Goal: Task Accomplishment & Management: Manage account settings

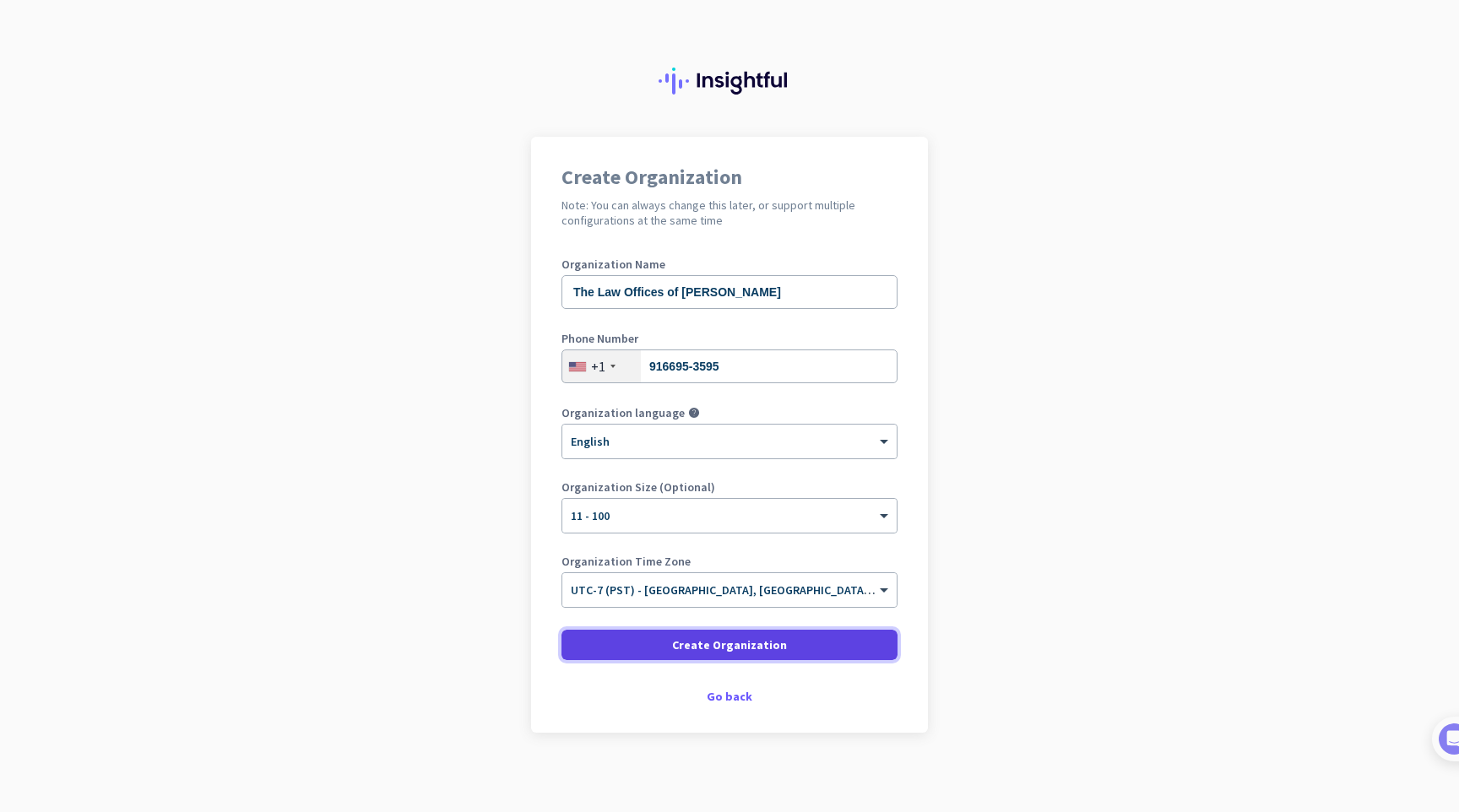
click at [809, 629] on span at bounding box center [729, 645] width 336 height 41
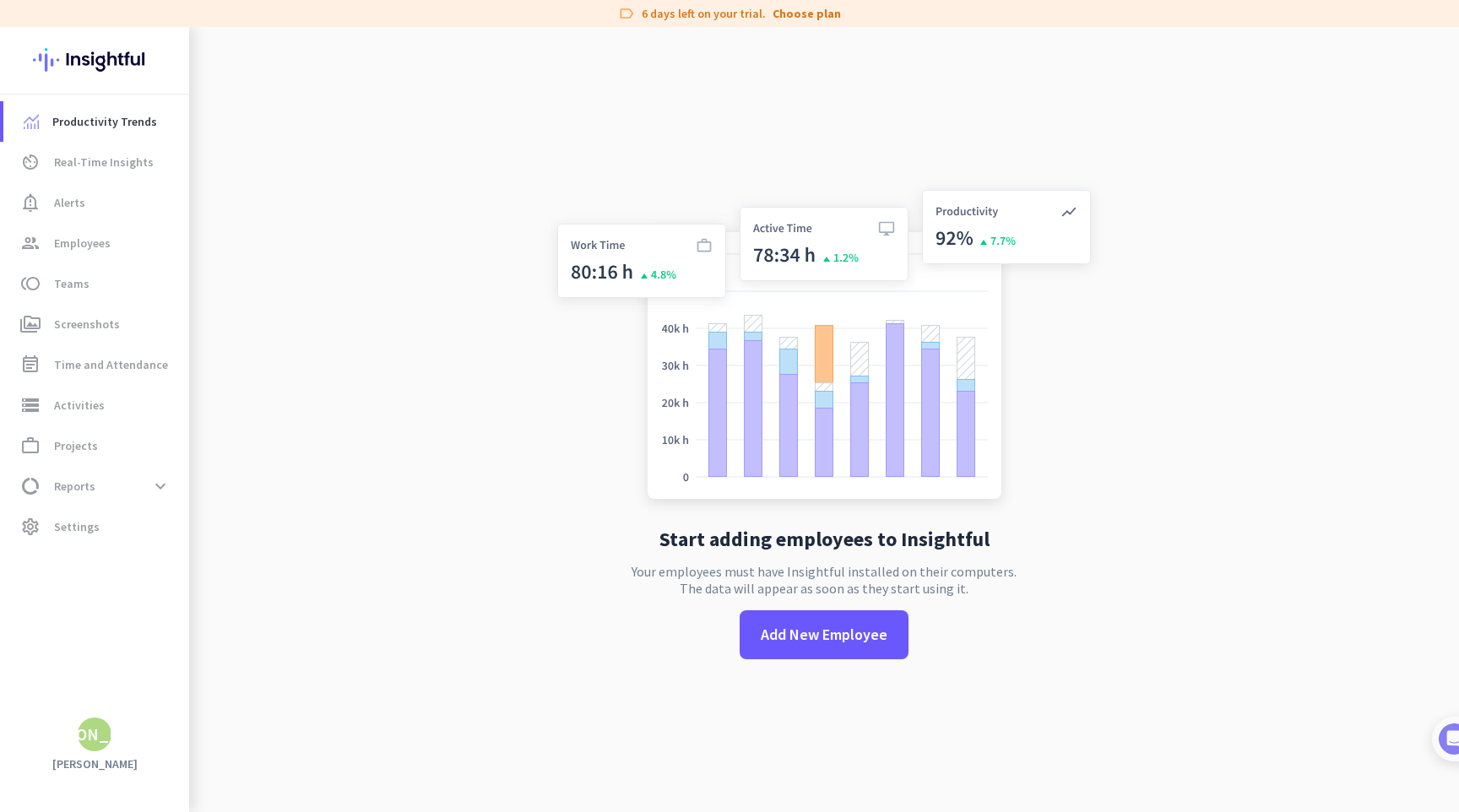
click at [102, 728] on div "[PERSON_NAME]" at bounding box center [95, 734] width 128 height 17
click at [306, 153] on div at bounding box center [730, 406] width 1459 height 812
click at [773, 623] on span at bounding box center [823, 635] width 168 height 41
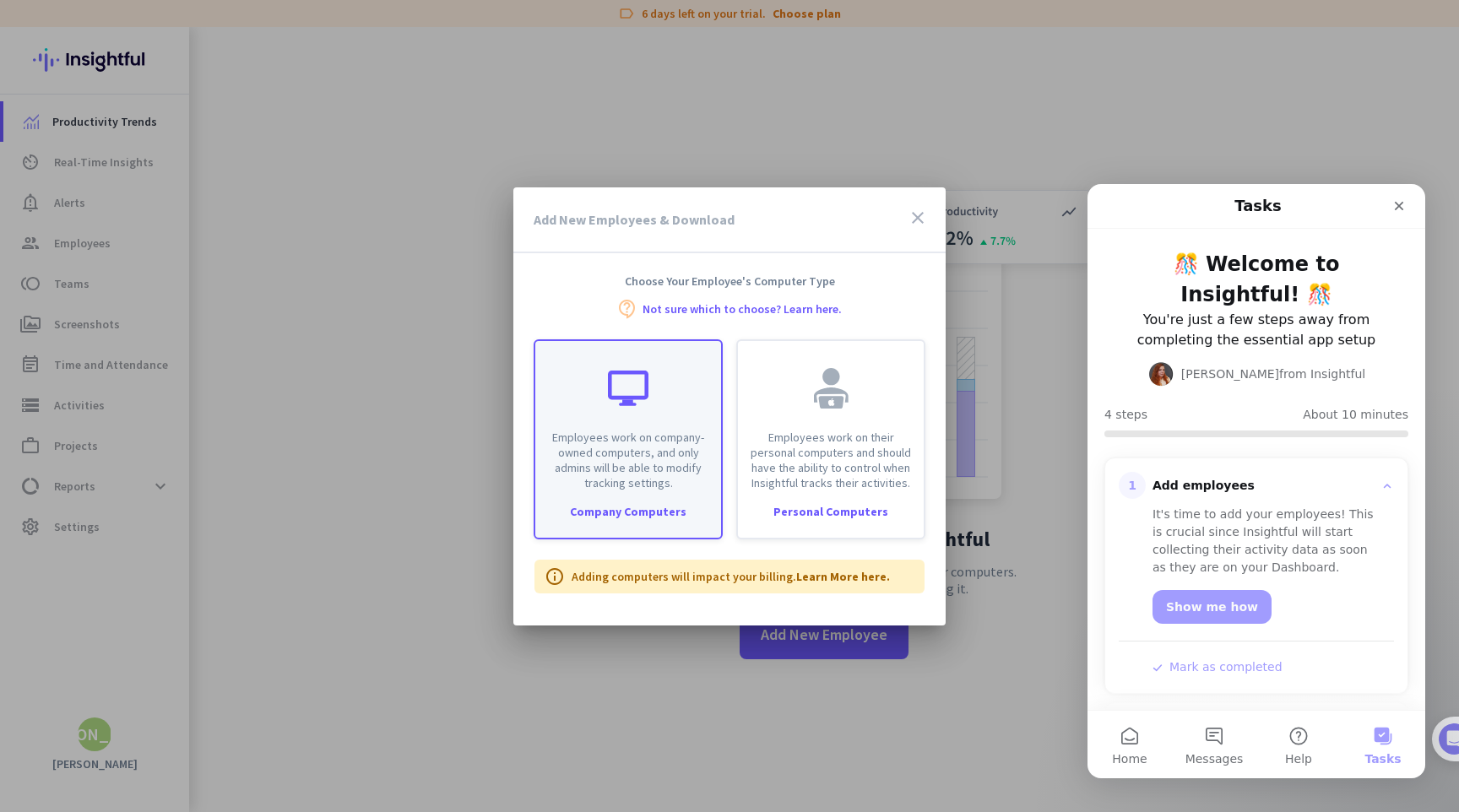
click at [660, 460] on p "Employees work on company-owned computers, and only admins will be able to modi…" at bounding box center [628, 459] width 165 height 61
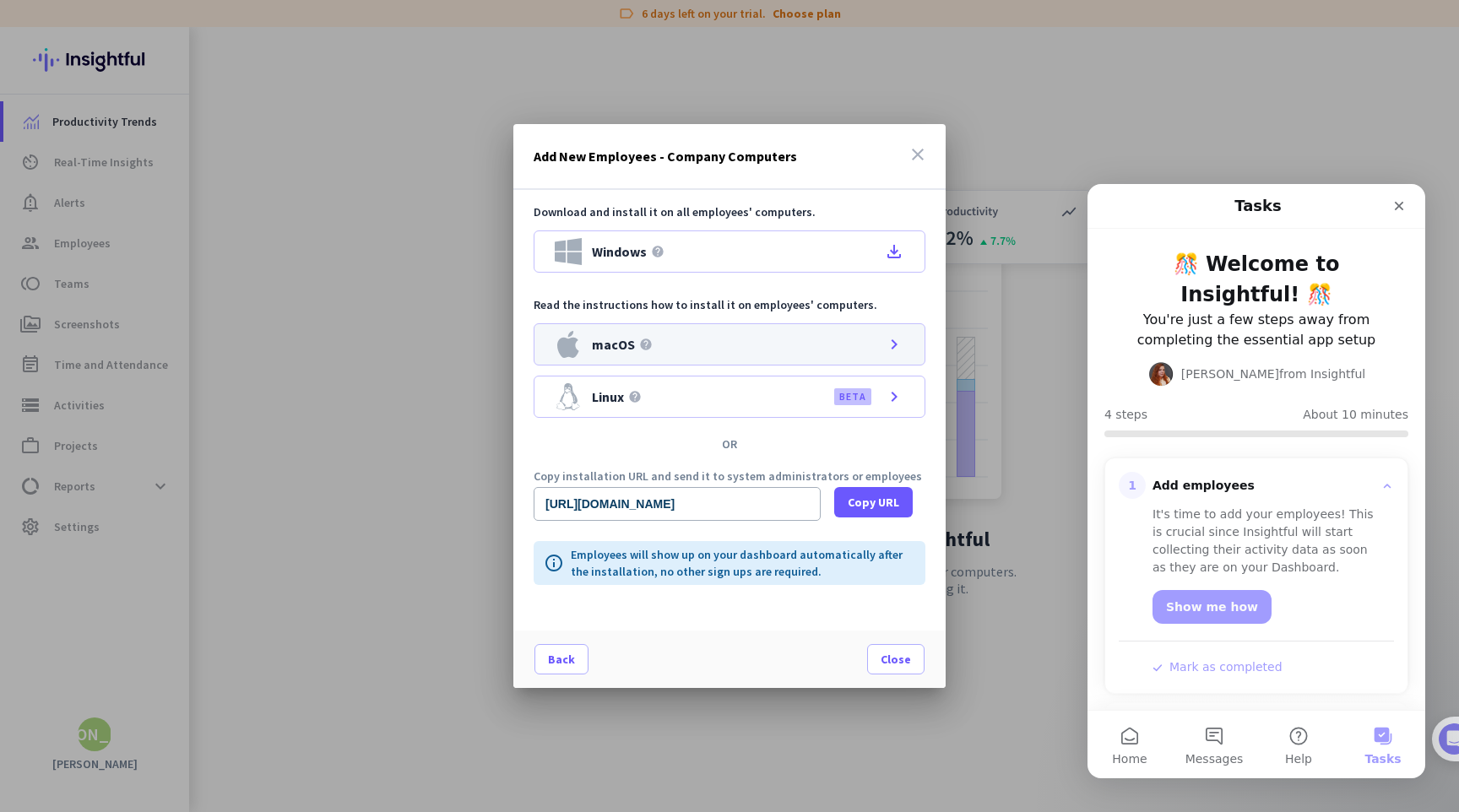
click at [715, 348] on div "macOS help chevron_right" at bounding box center [729, 344] width 392 height 42
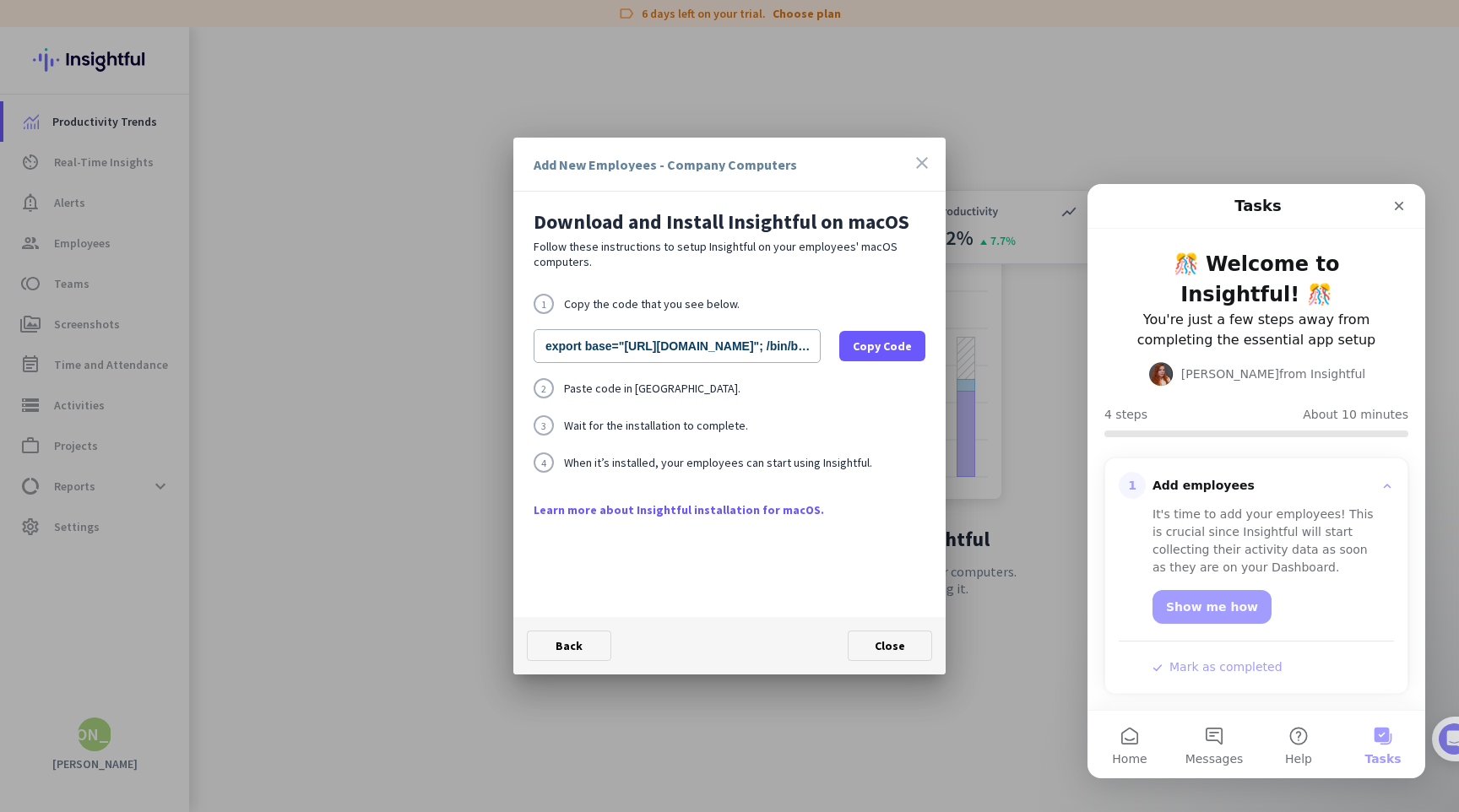
click at [920, 166] on icon "close" at bounding box center [922, 162] width 20 height 20
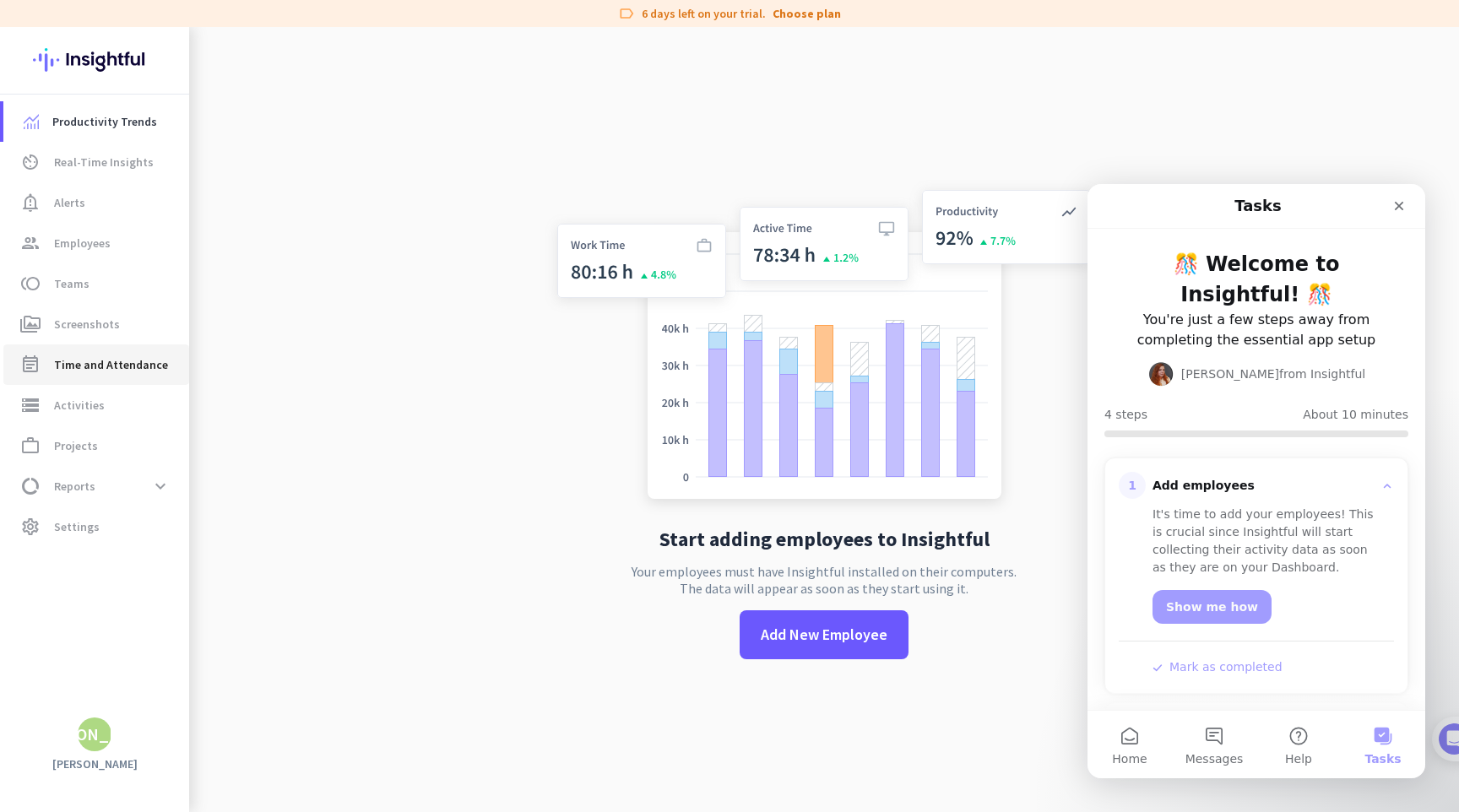
click at [136, 373] on span "Time and Attendance" at bounding box center [111, 365] width 114 height 20
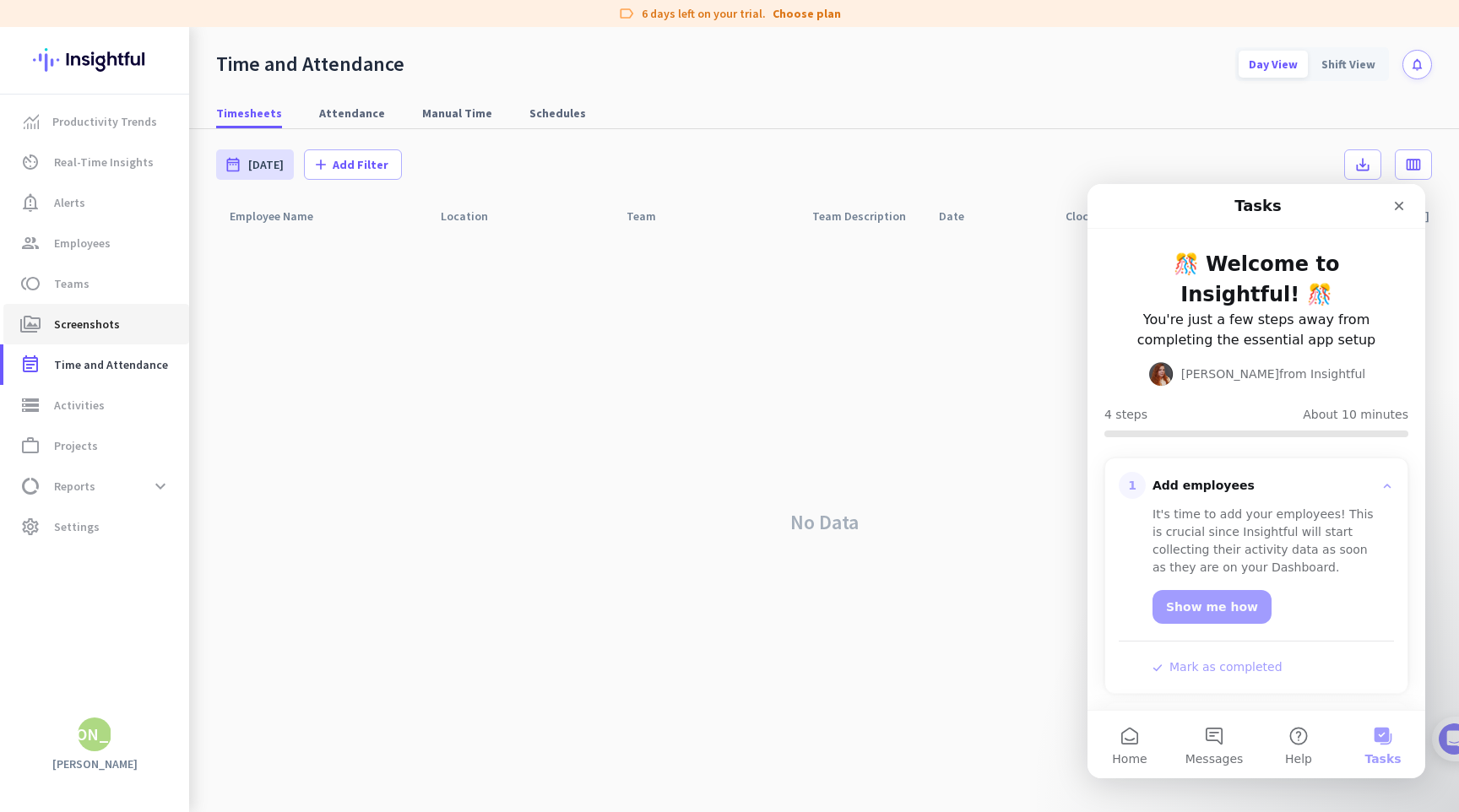
click at [101, 335] on link "perm_media Screenshots" at bounding box center [96, 324] width 185 height 41
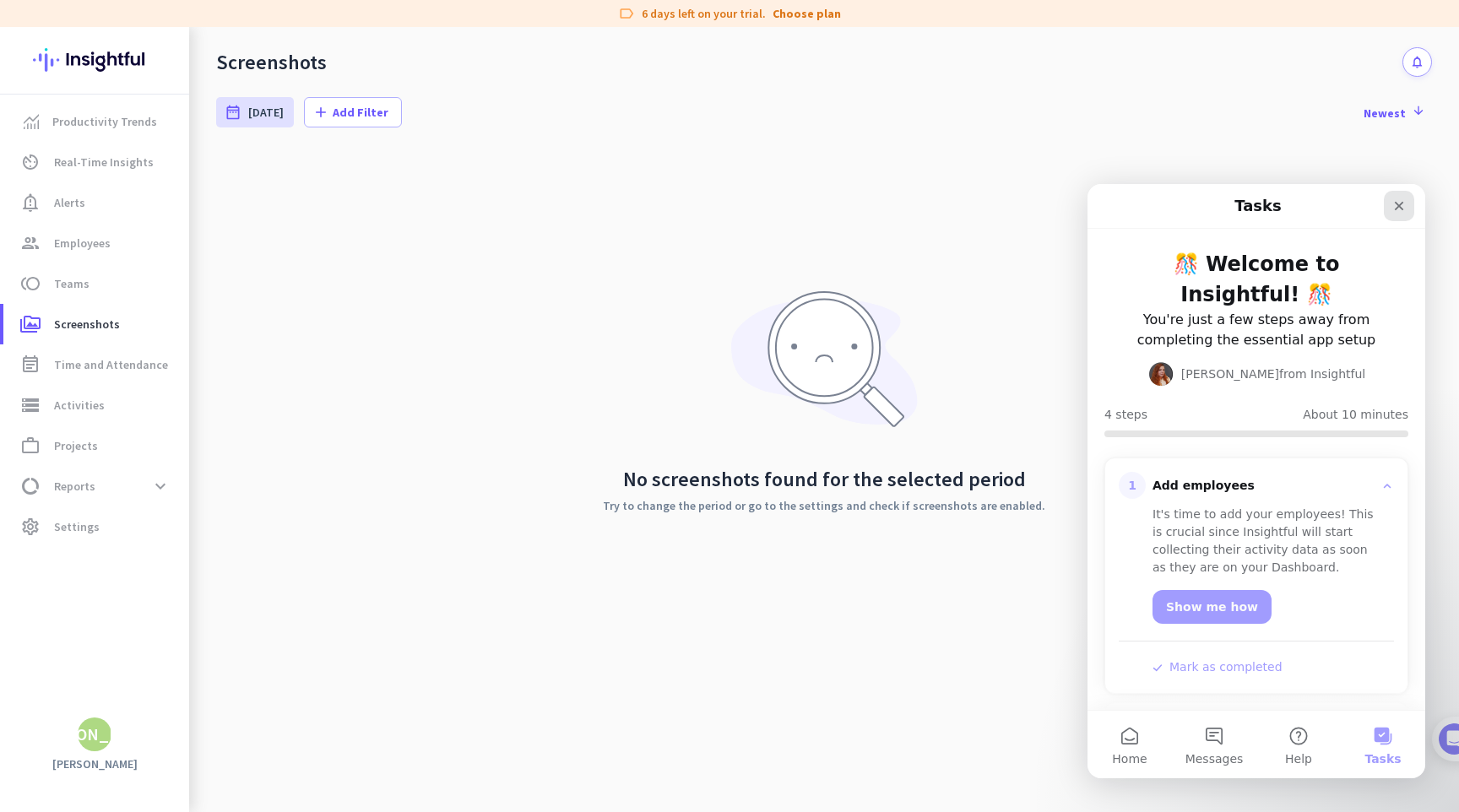
click at [1395, 214] on div "Close" at bounding box center [1398, 205] width 30 height 30
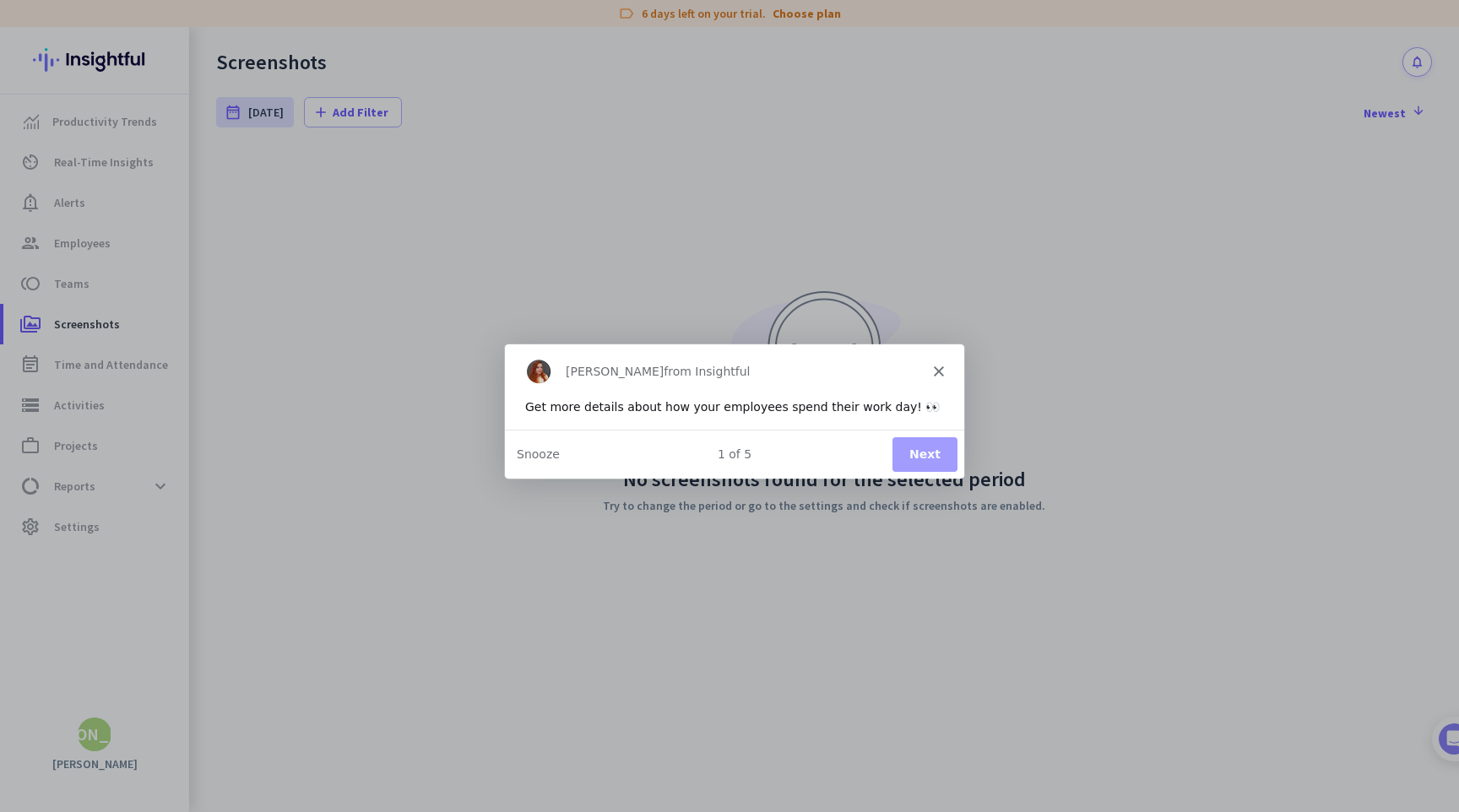
click at [935, 367] on polygon "Close" at bounding box center [938, 370] width 10 height 10
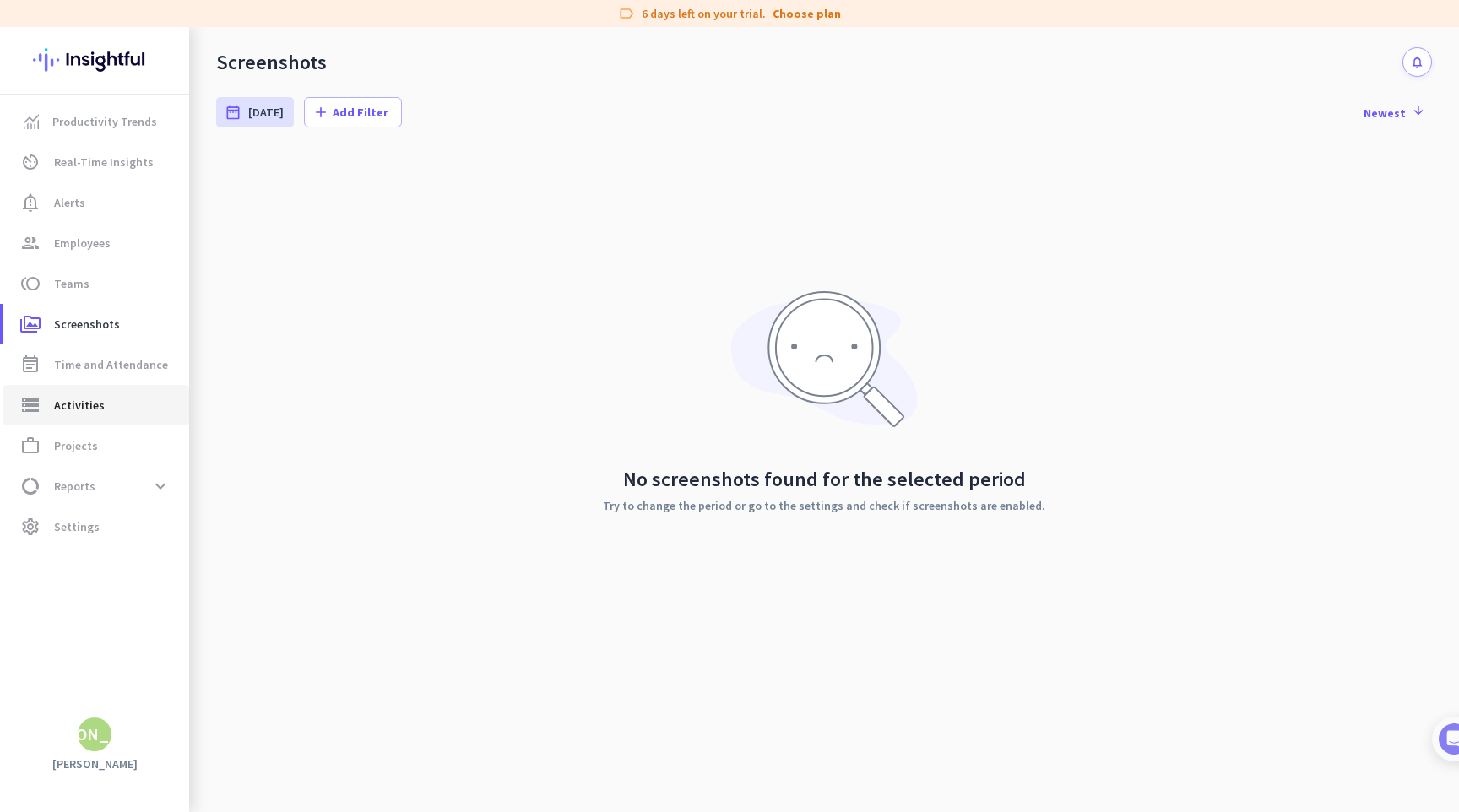
click at [58, 403] on span "Activities" at bounding box center [79, 405] width 51 height 20
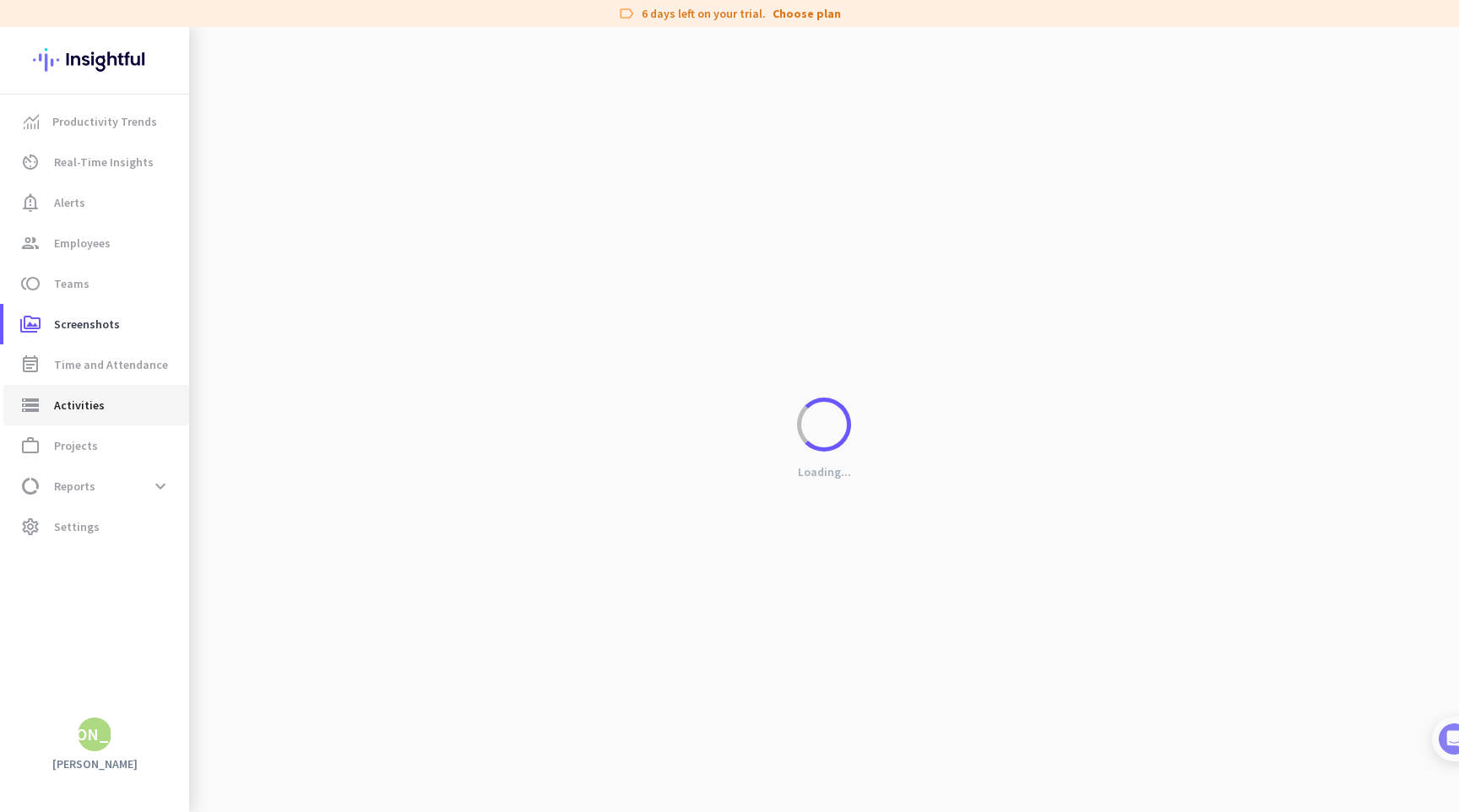
type input "[DATE]"
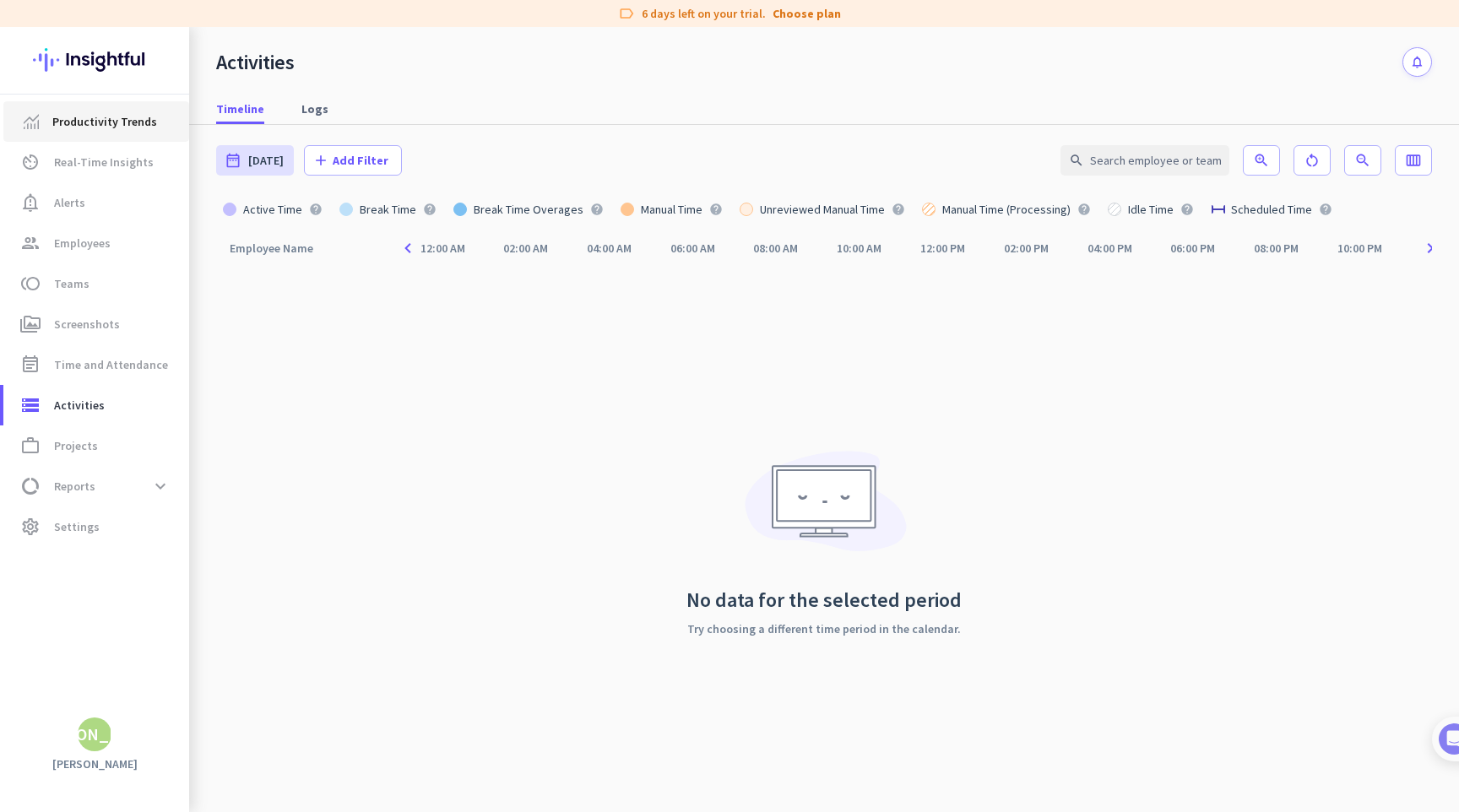
click at [113, 132] on link "Productivity Trends" at bounding box center [96, 122] width 185 height 41
type input "[DATE] - [DATE]"
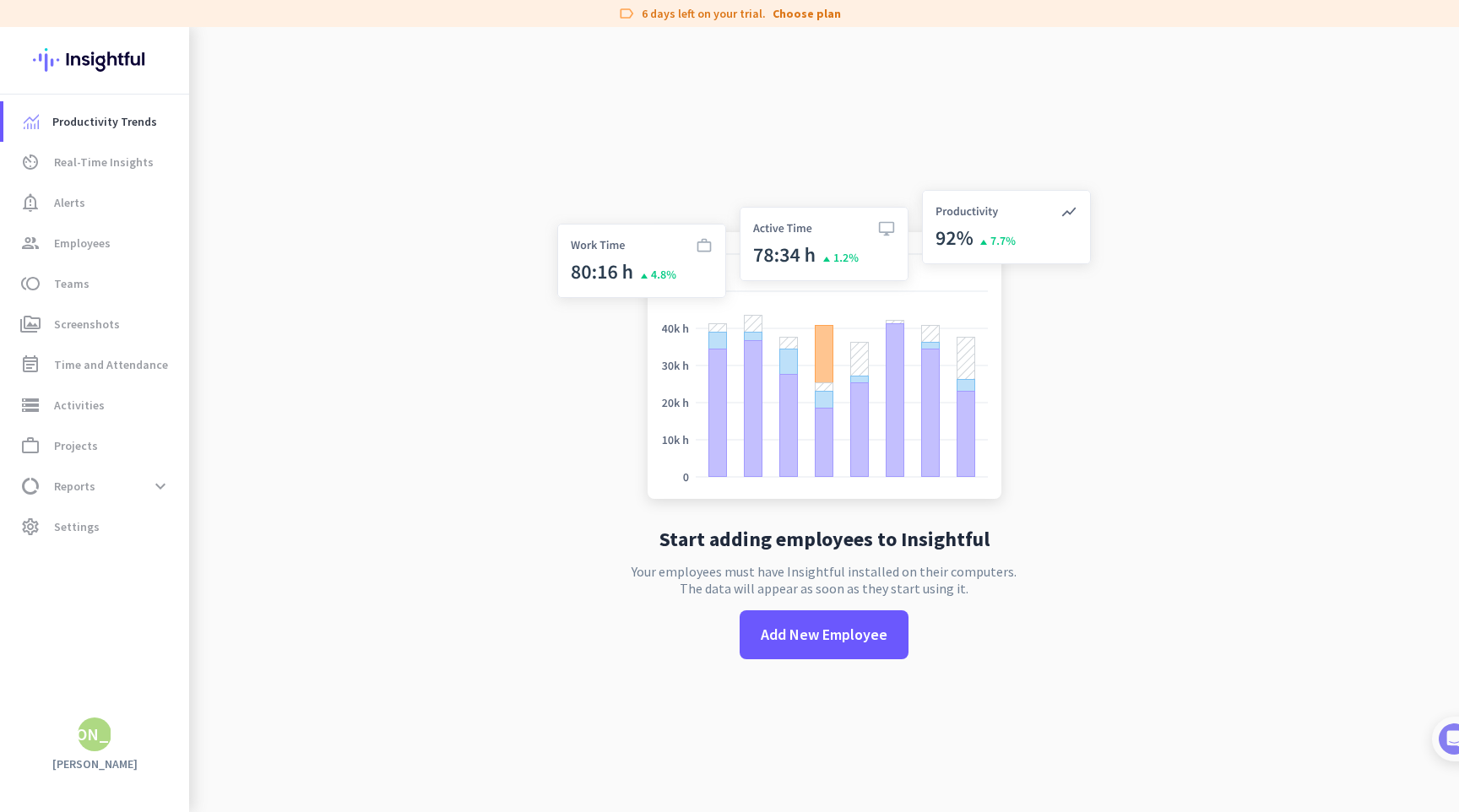
click at [123, 55] on img at bounding box center [95, 60] width 124 height 66
click at [811, 635] on span "Add New Employee" at bounding box center [823, 635] width 127 height 22
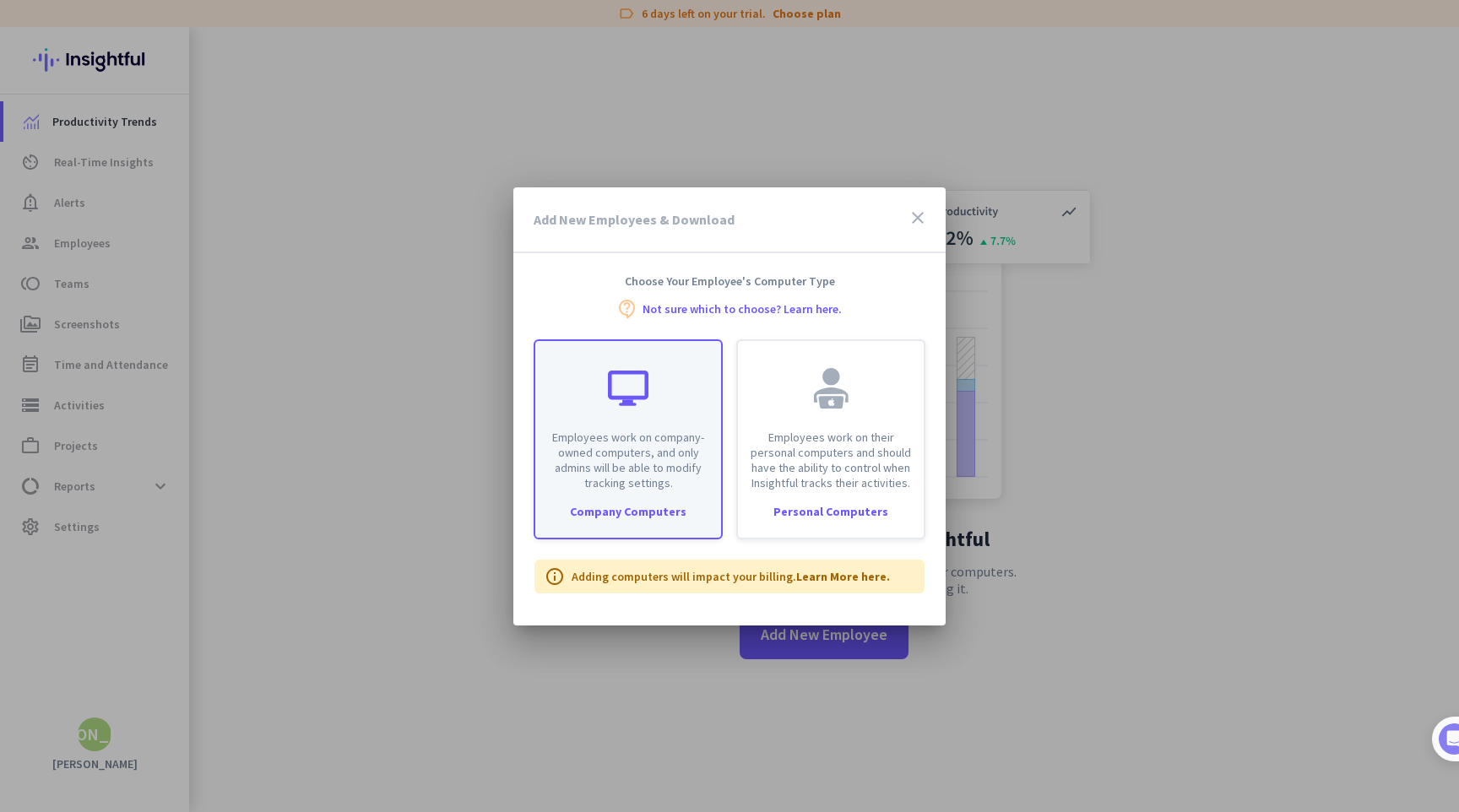
click at [657, 489] on p "Employees work on company-owned computers, and only admins will be able to modi…" at bounding box center [628, 459] width 165 height 61
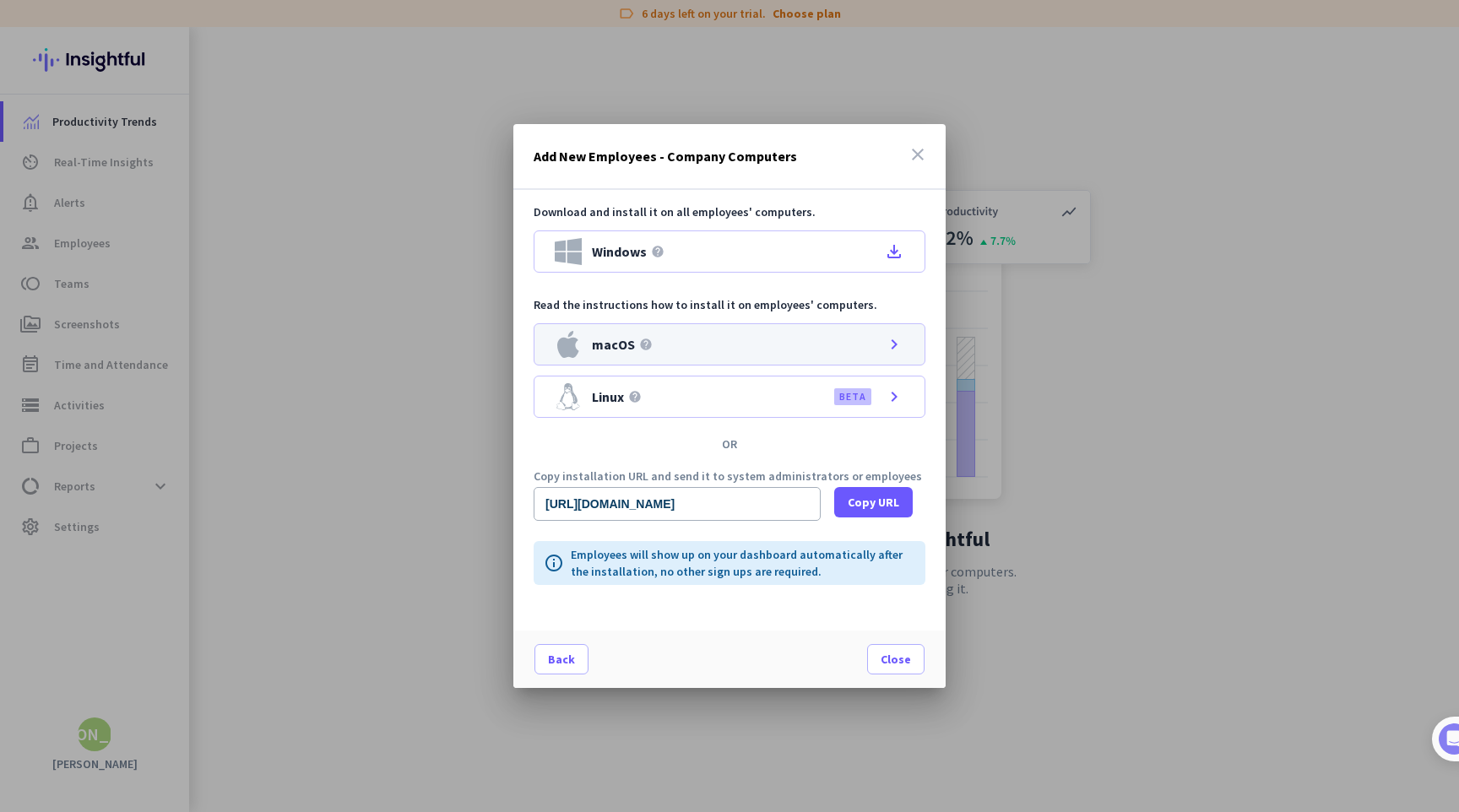
click at [731, 346] on div "macOS help chevron_right" at bounding box center [729, 344] width 392 height 42
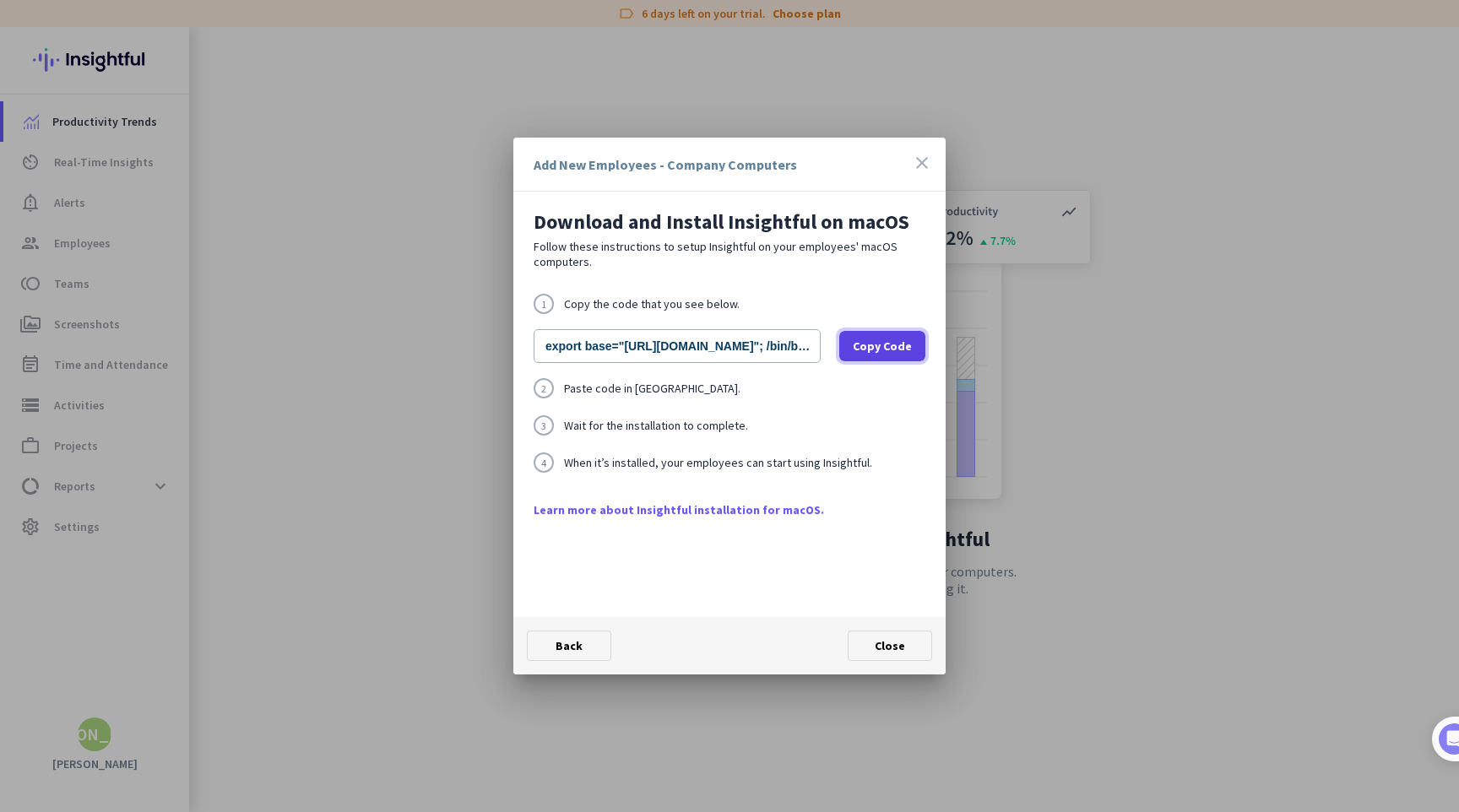
click at [881, 351] on span "Copy Code" at bounding box center [882, 346] width 59 height 17
click at [873, 349] on span "Copy Code" at bounding box center [882, 346] width 59 height 17
click at [658, 288] on div "Download and Install Insightful on macOS Follow these instructions to setup Ins…" at bounding box center [730, 404] width 433 height 425
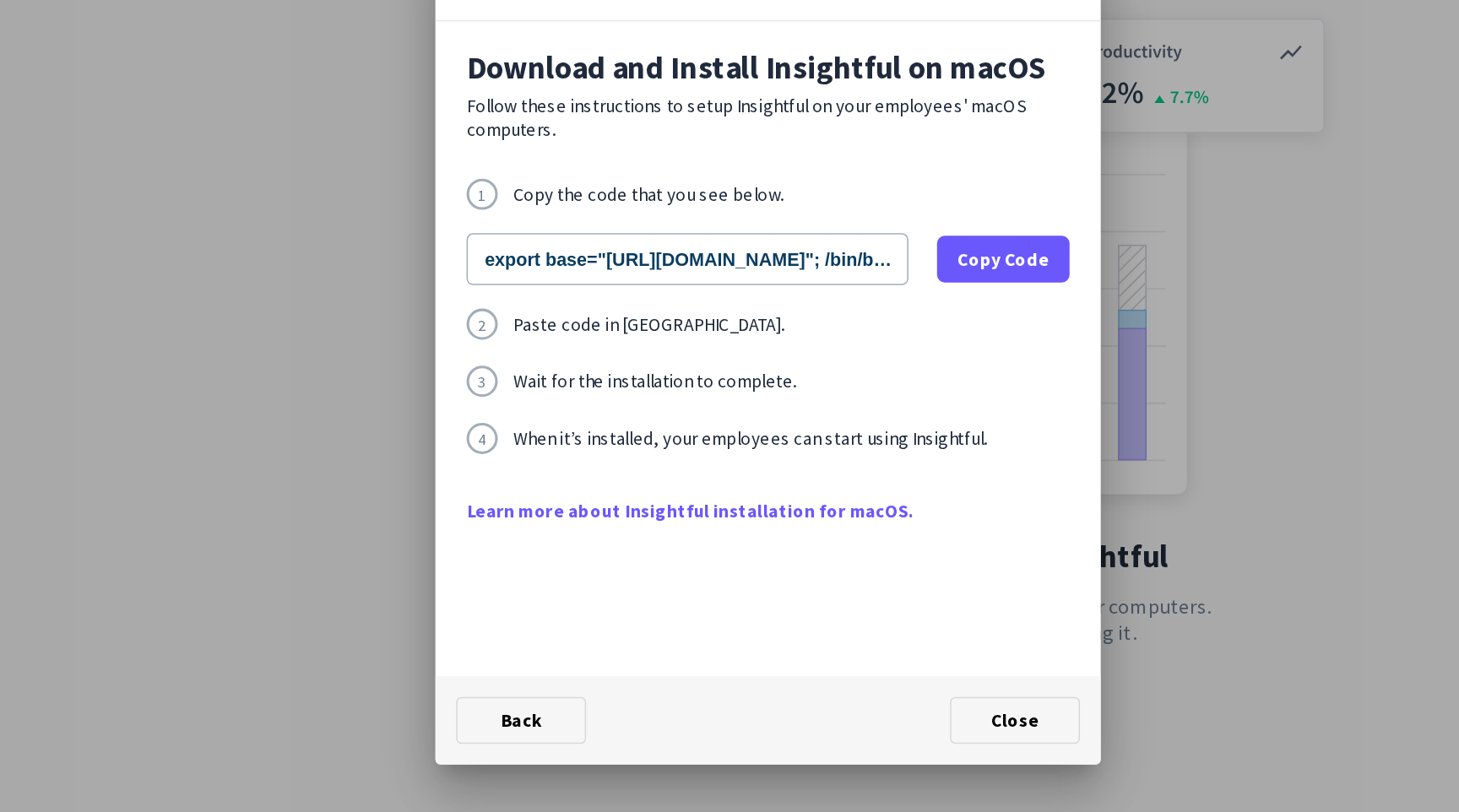
click at [780, 508] on link "Learn more about Insightful installation for macOS." at bounding box center [729, 509] width 392 height 17
click at [875, 644] on span at bounding box center [889, 646] width 83 height 41
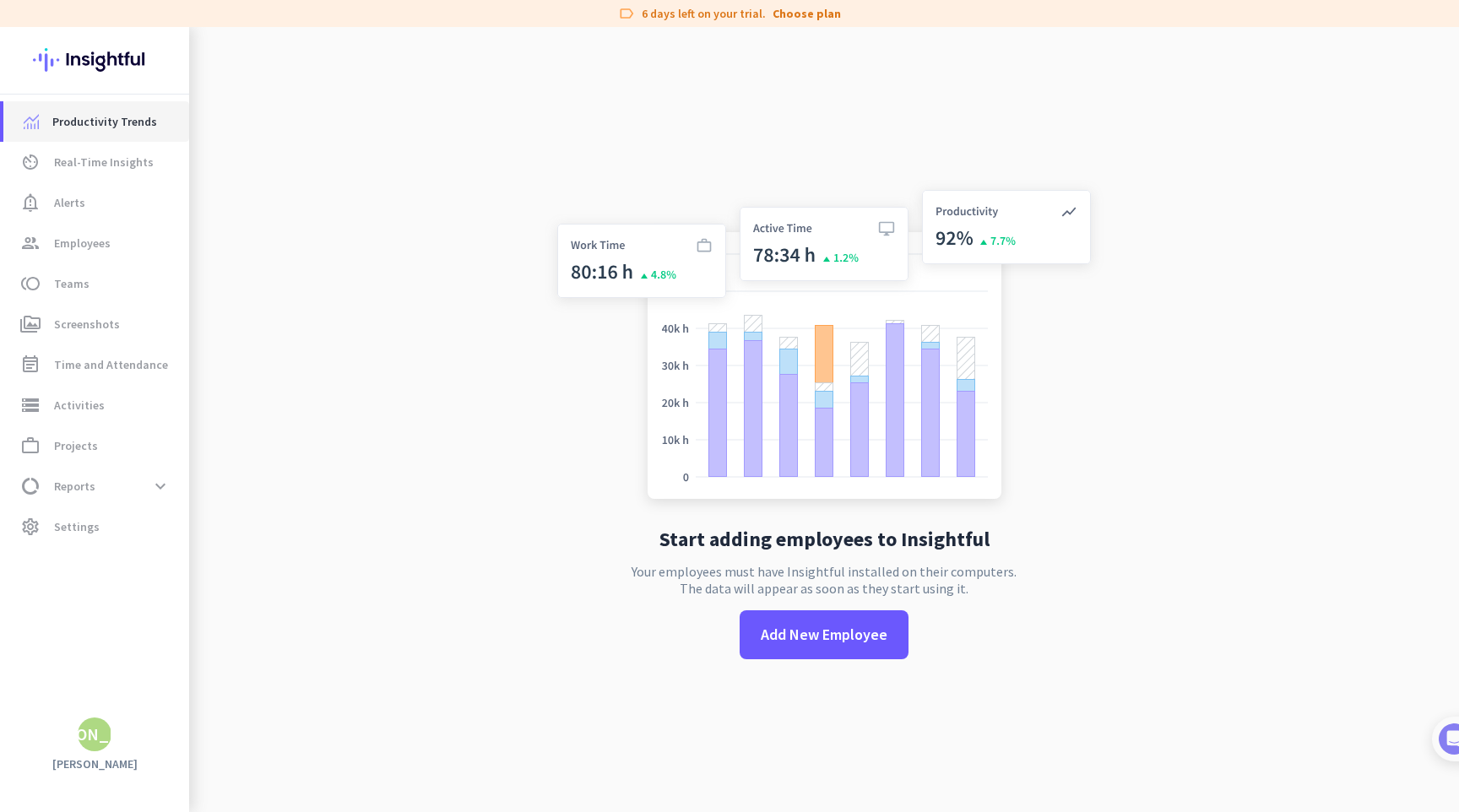
click at [119, 127] on span "Productivity Trends" at bounding box center [105, 122] width 105 height 20
